Goal: Navigation & Orientation: Understand site structure

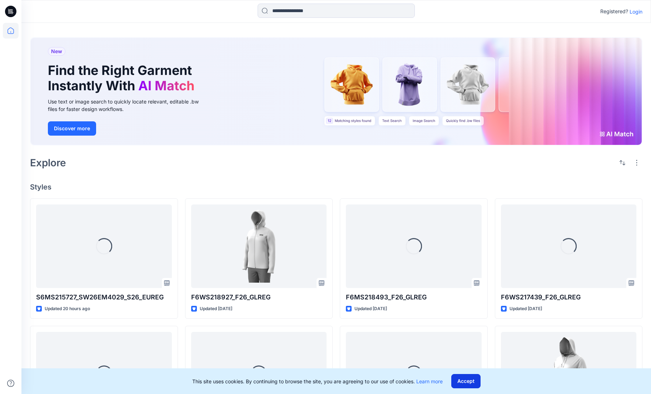
click at [466, 380] on button "Accept" at bounding box center [465, 381] width 29 height 14
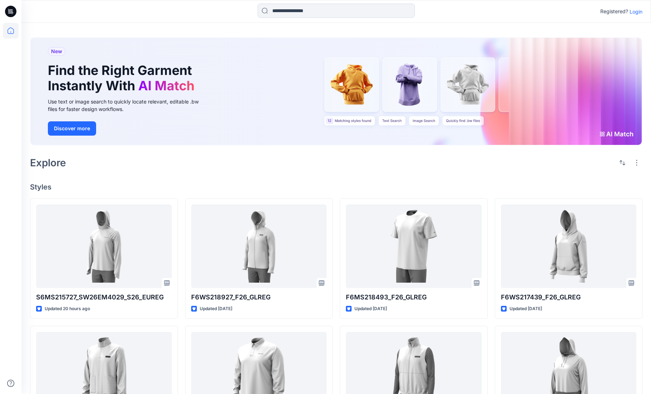
click at [315, 169] on div "Explore" at bounding box center [336, 162] width 612 height 17
click at [393, 171] on div "Explore" at bounding box center [336, 162] width 612 height 17
drag, startPoint x: 602, startPoint y: 134, endPoint x: 636, endPoint y: 134, distance: 33.9
click at [636, 134] on div "New Find the Right Garment Instantly With AI Match Use text or image search to …" at bounding box center [336, 91] width 611 height 107
click at [579, 159] on div "Explore" at bounding box center [336, 162] width 612 height 17
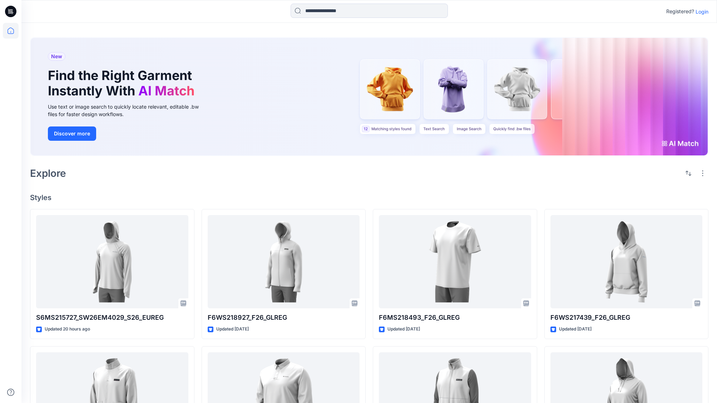
click at [479, 195] on h4 "Styles" at bounding box center [369, 197] width 678 height 9
drag, startPoint x: 705, startPoint y: 173, endPoint x: 697, endPoint y: 179, distance: 10.4
click at [656, 173] on button "button" at bounding box center [702, 173] width 11 height 11
click at [592, 183] on div "New Find the Right Garment Instantly With AI Match Use text or image search to …" at bounding box center [368, 335] width 695 height 625
drag, startPoint x: 704, startPoint y: 173, endPoint x: 699, endPoint y: 181, distance: 9.5
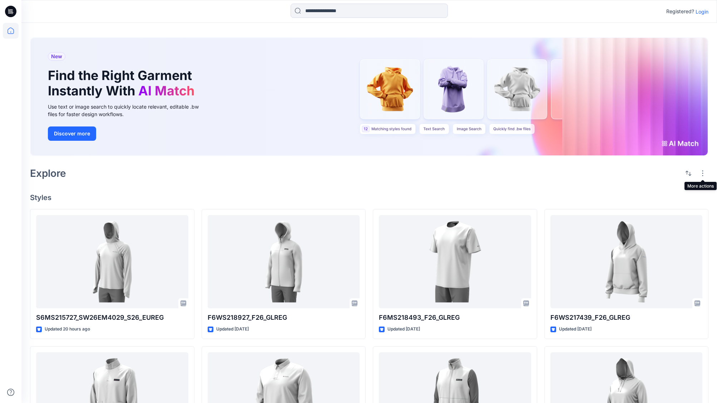
click at [656, 174] on button "button" at bounding box center [702, 173] width 11 height 11
click at [551, 179] on div "Explore Layout Grid Large Grid Folder View Compact Card" at bounding box center [369, 173] width 678 height 17
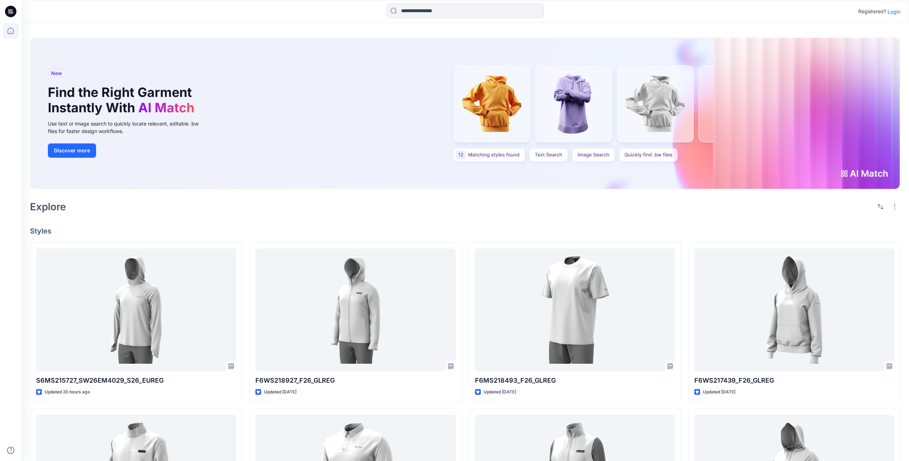
click at [238, 126] on div "New Find the Right Garment Instantly With AI Match Use text or image search to …" at bounding box center [465, 113] width 869 height 151
